Goal: Information Seeking & Learning: Learn about a topic

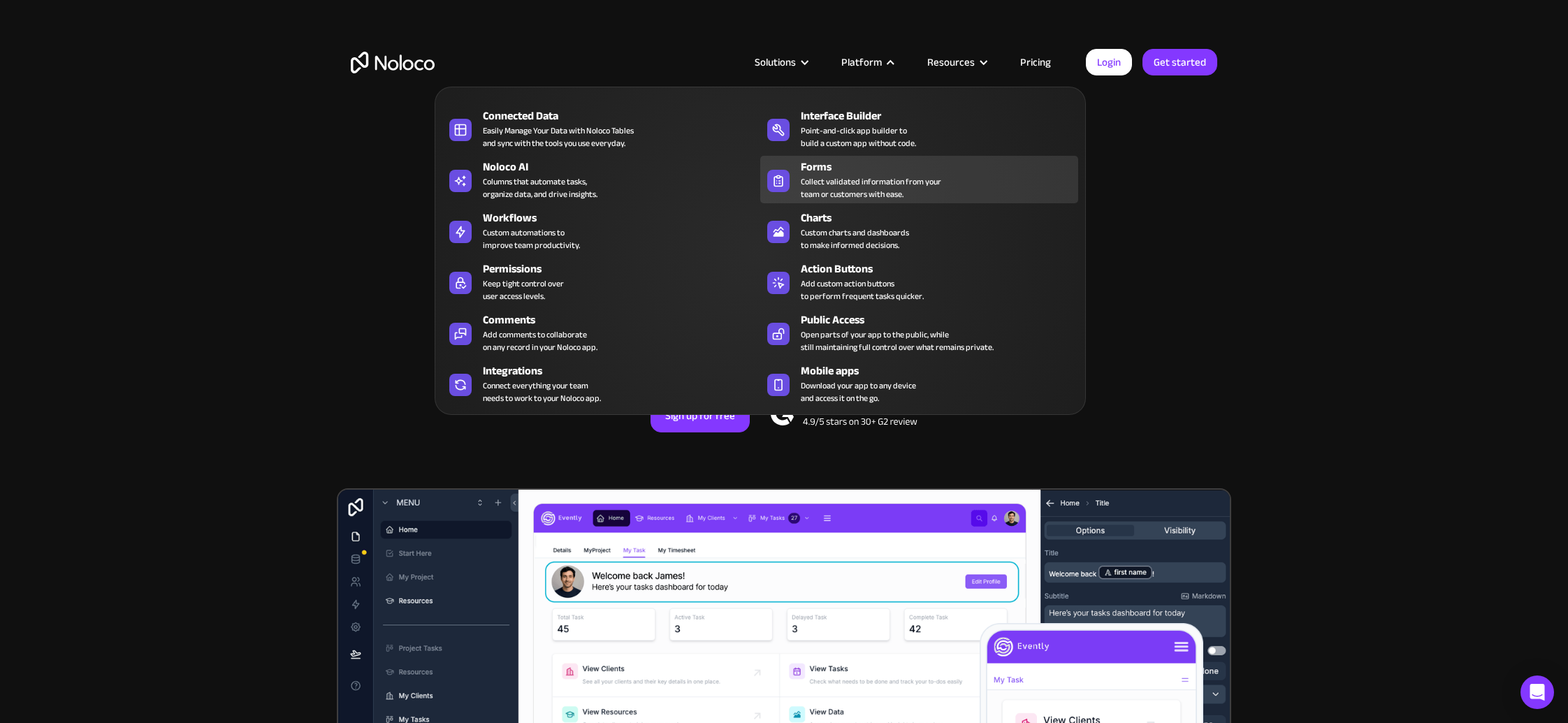
click at [824, 189] on div "Collect validated information from your team or customers with ease." at bounding box center [871, 188] width 140 height 25
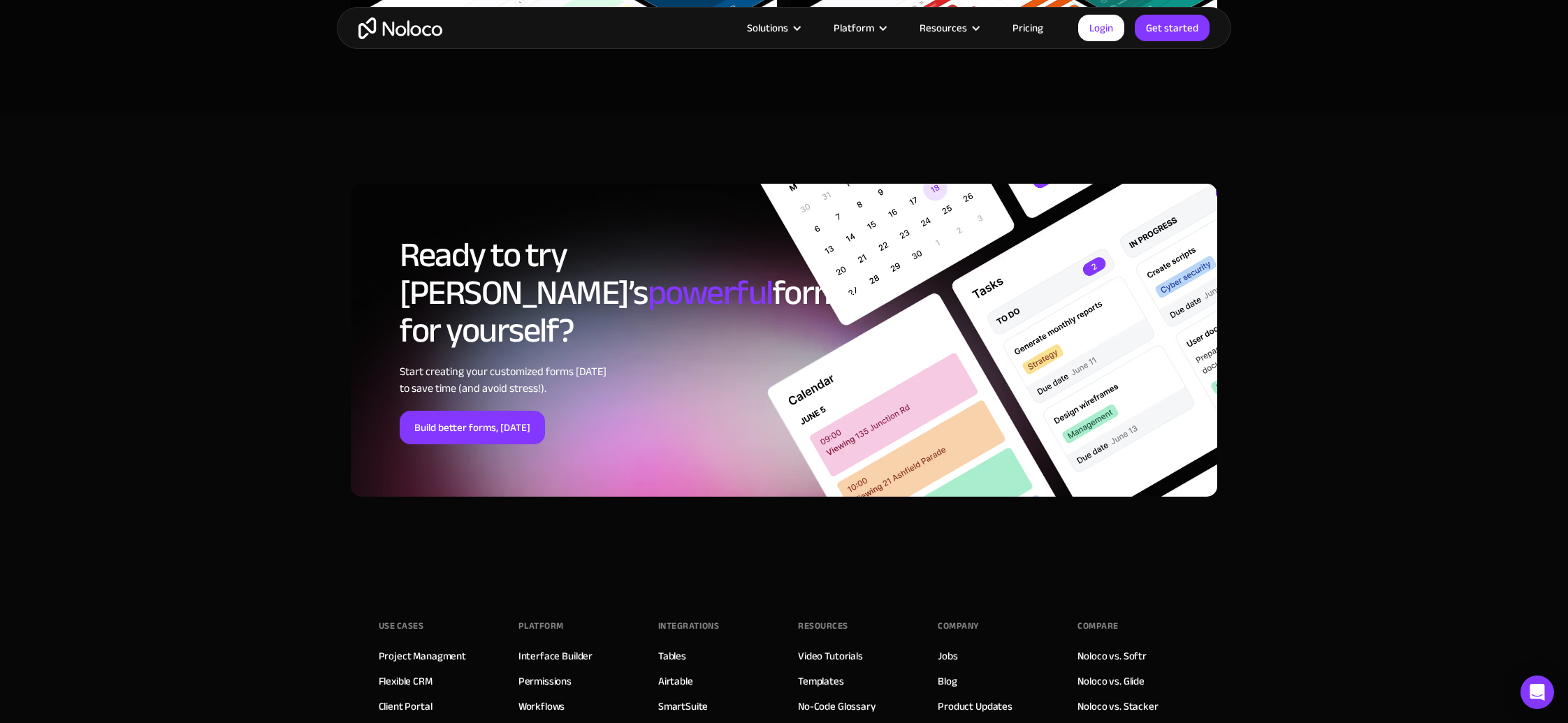
scroll to position [4821, 0]
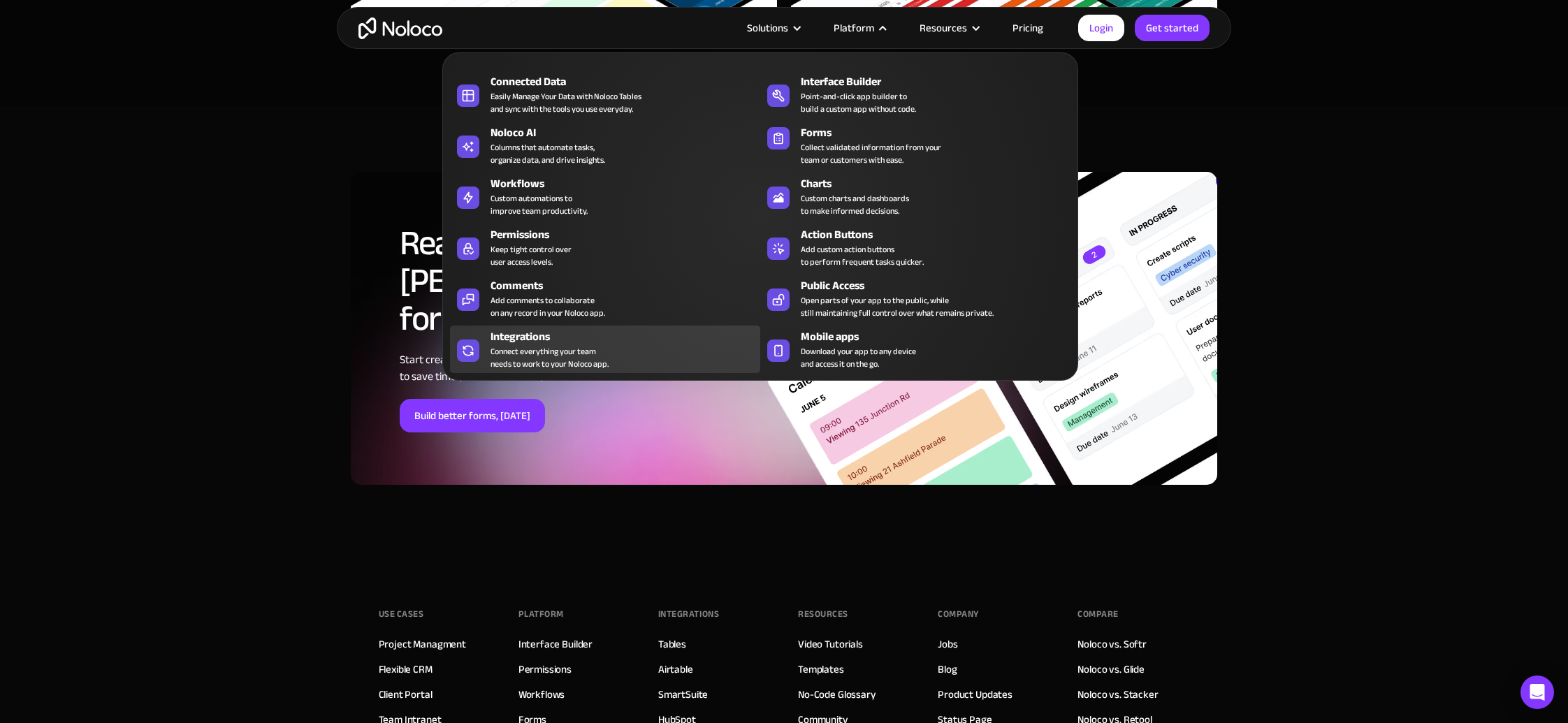
click at [517, 358] on div "Connect everything your team needs to work to your Noloco app." at bounding box center [549, 357] width 118 height 25
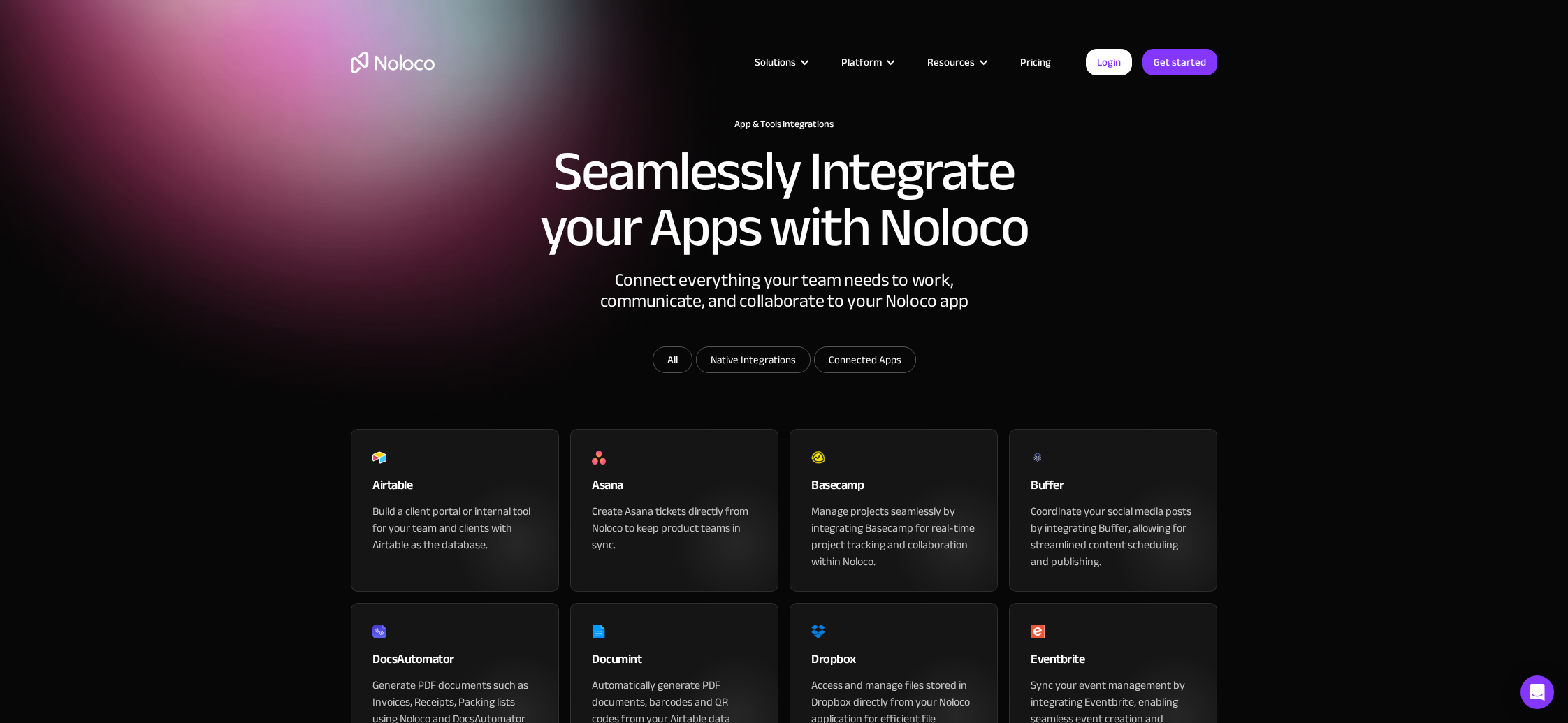
click at [1034, 61] on link "Pricing" at bounding box center [1035, 62] width 65 height 18
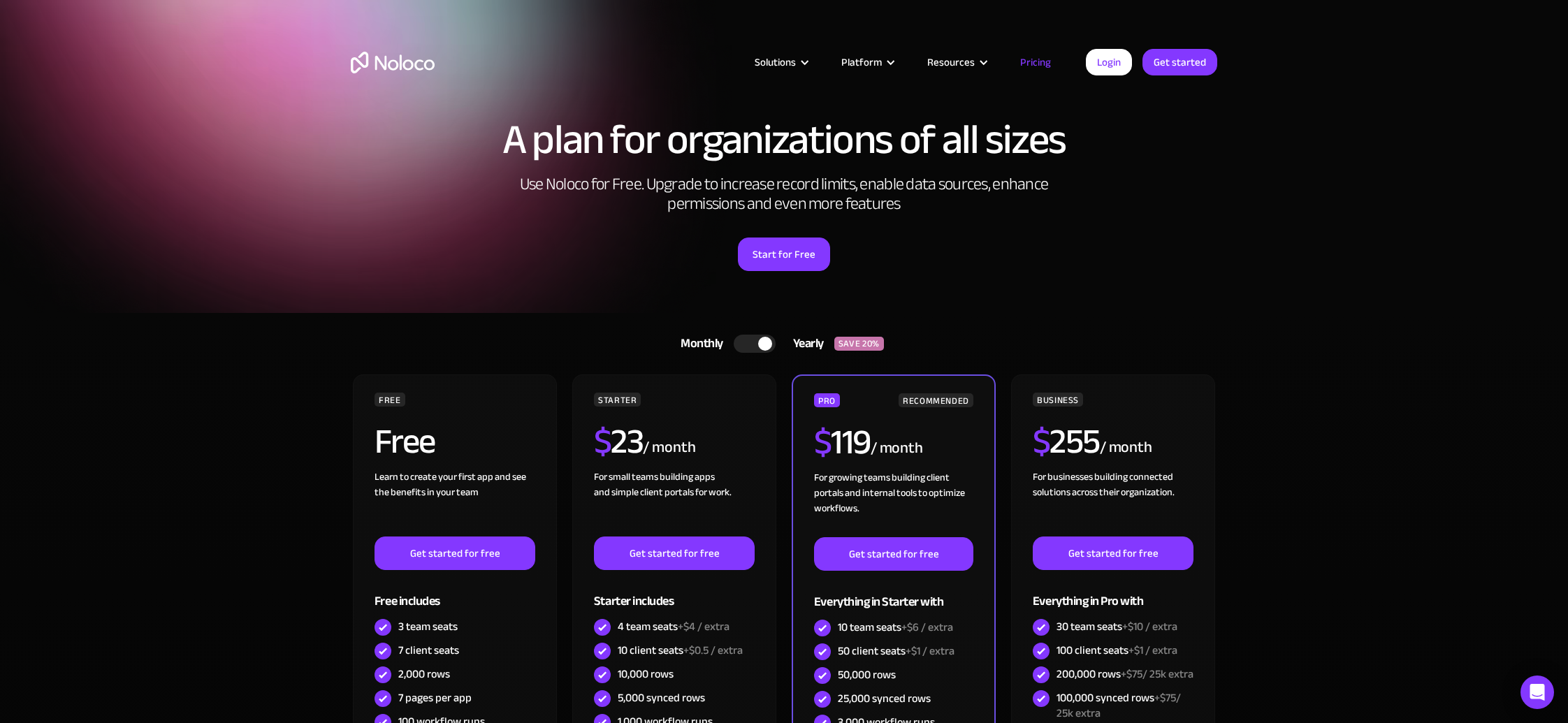
click at [746, 340] on div at bounding box center [754, 344] width 42 height 18
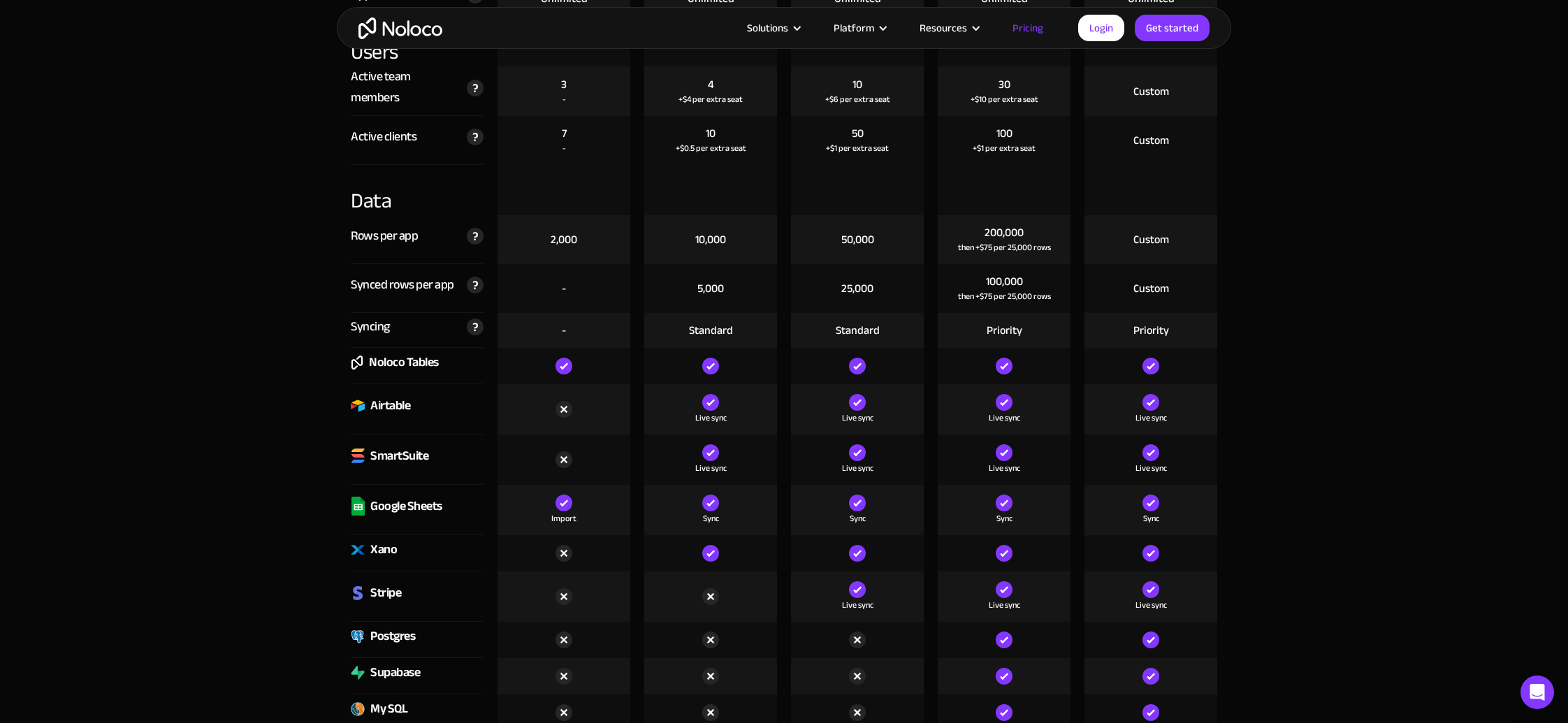
scroll to position [1651, 0]
